Goal: Task Accomplishment & Management: Complete application form

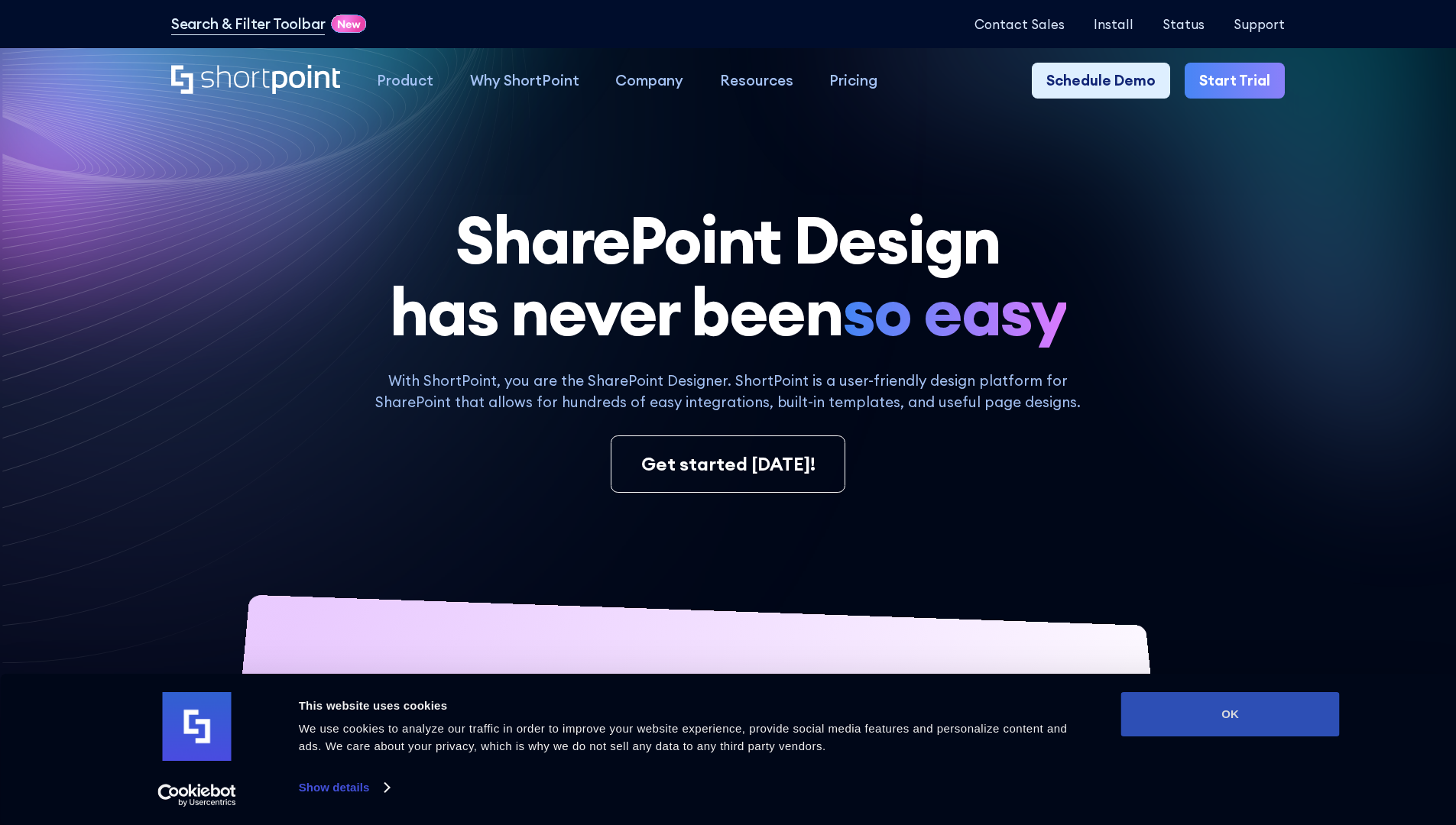
click at [1229, 714] on button "OK" at bounding box center [1230, 714] width 219 height 45
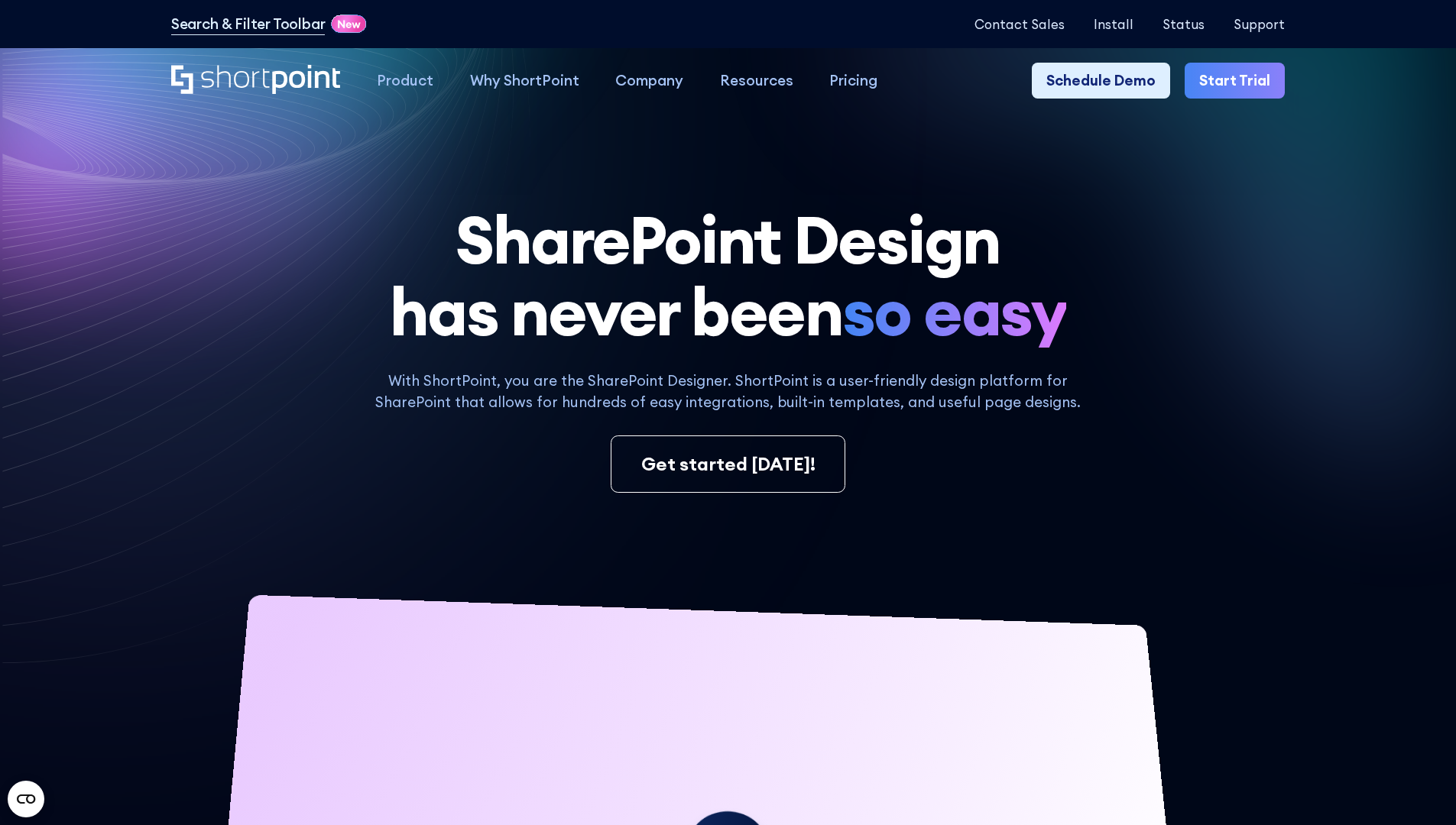
click at [1239, 81] on link "Start Trial" at bounding box center [1235, 80] width 100 height 37
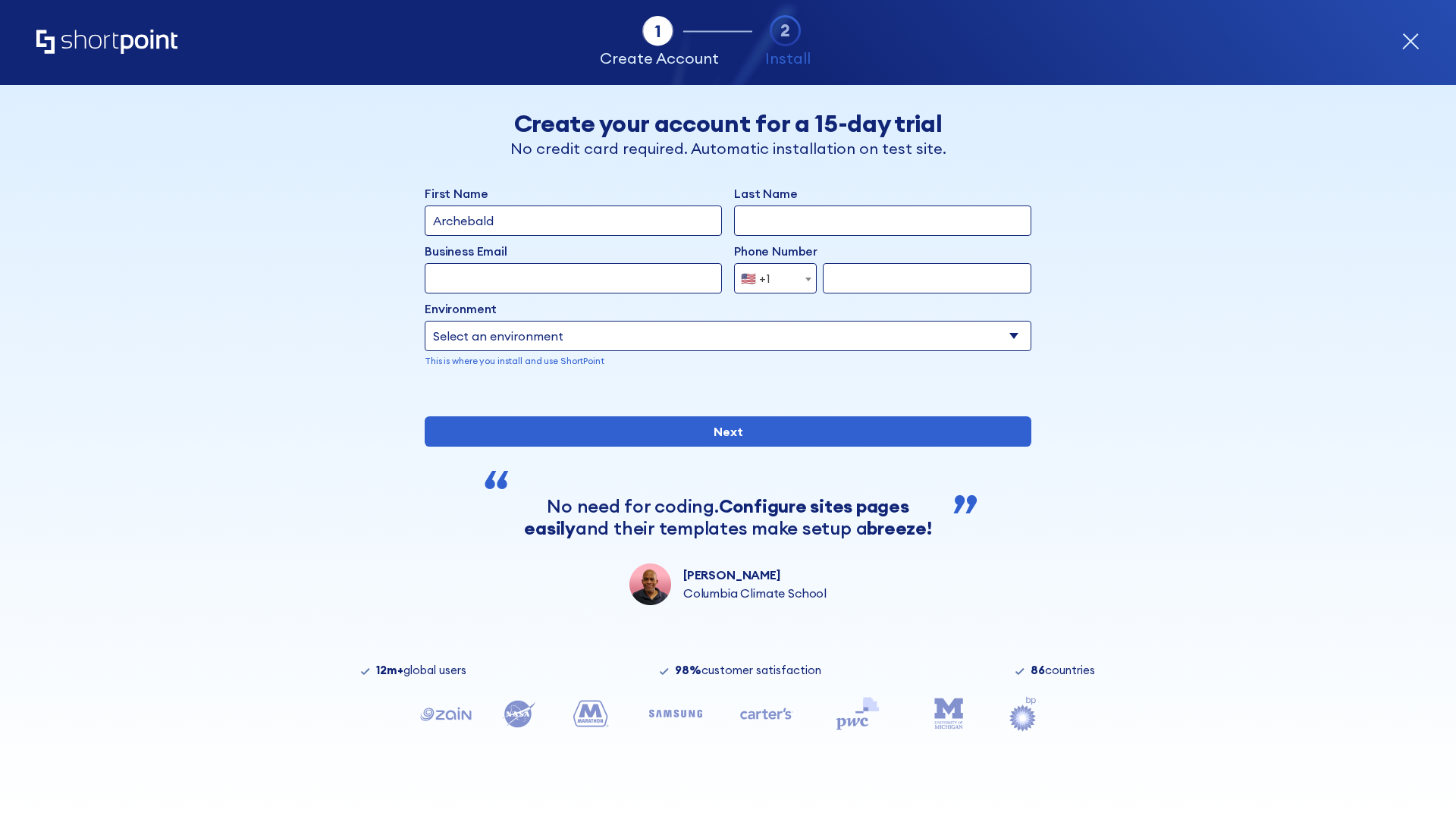
type input "Archebald"
type input "Berkuskv"
type input "2125556789"
select select "Microsoft 365"
type input "2125556789"
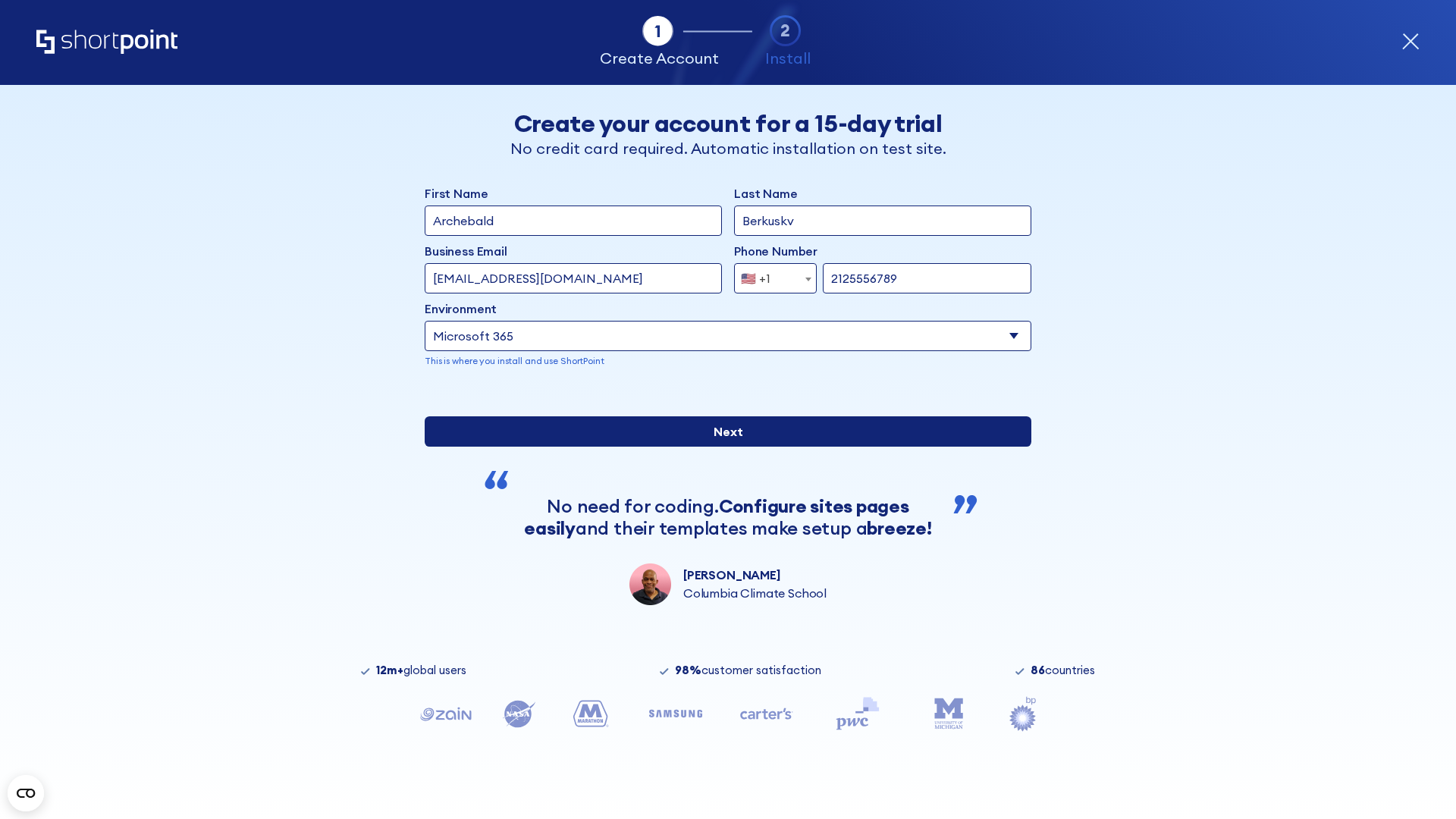
click at [722, 447] on input "Next" at bounding box center [728, 431] width 606 height 30
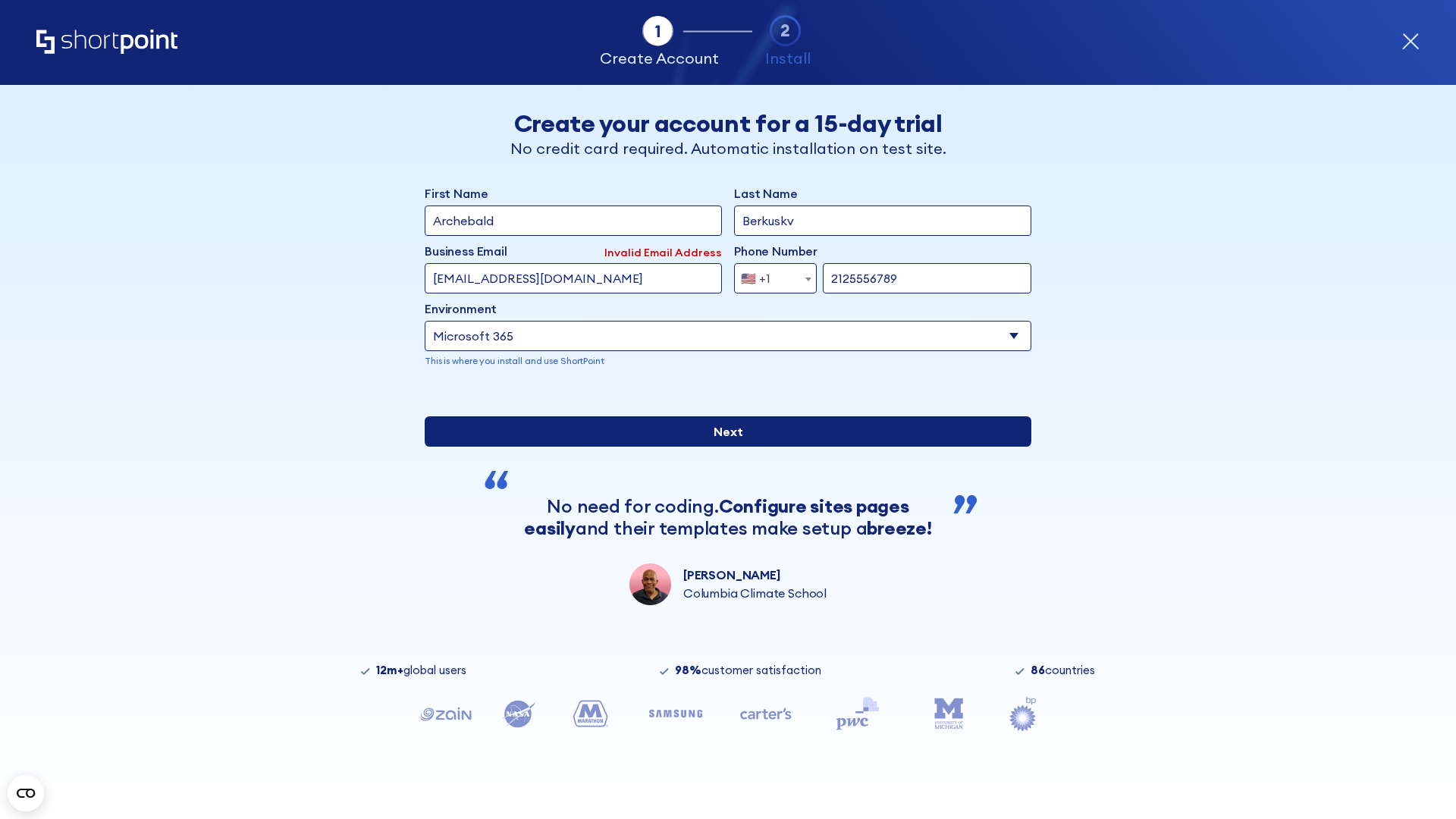
click at [722, 447] on input "Next" at bounding box center [728, 431] width 606 height 30
type input "[EMAIL_ADDRESS][DOMAIN_NAME]"
click at [722, 447] on input "Next" at bounding box center [728, 431] width 606 height 30
